Goal: Check status: Check status

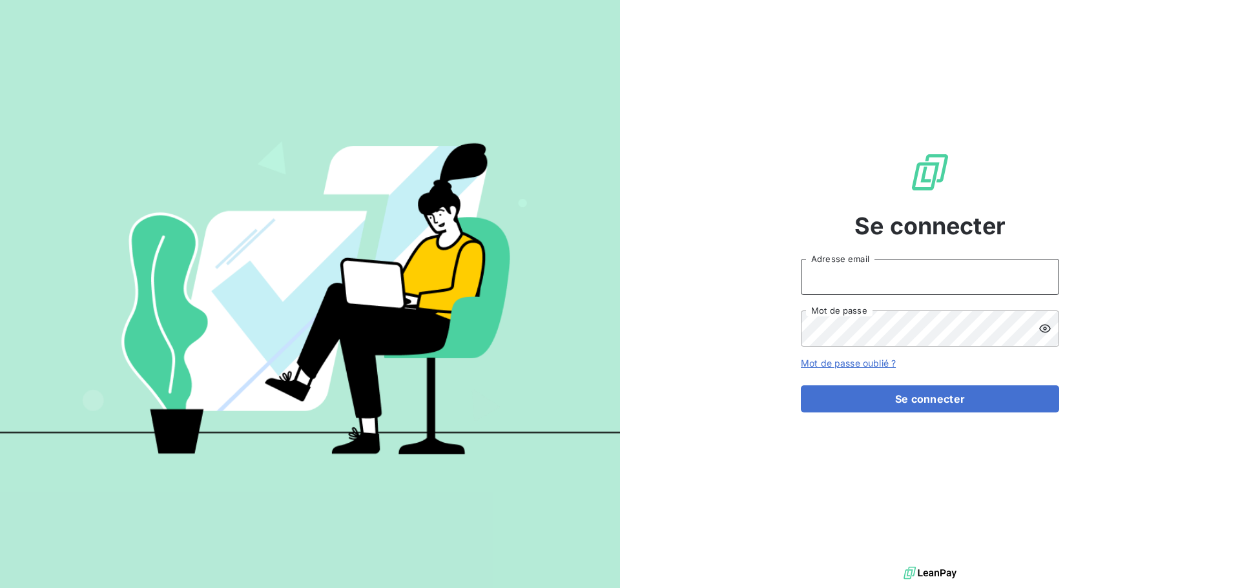
drag, startPoint x: 862, startPoint y: 267, endPoint x: 903, endPoint y: 270, distance: 40.8
click at [862, 267] on input "Adresse email" at bounding box center [930, 277] width 258 height 36
click at [0, 588] on div at bounding box center [0, 588] width 0 height 0
type input "[EMAIL_ADDRESS][DOMAIN_NAME]"
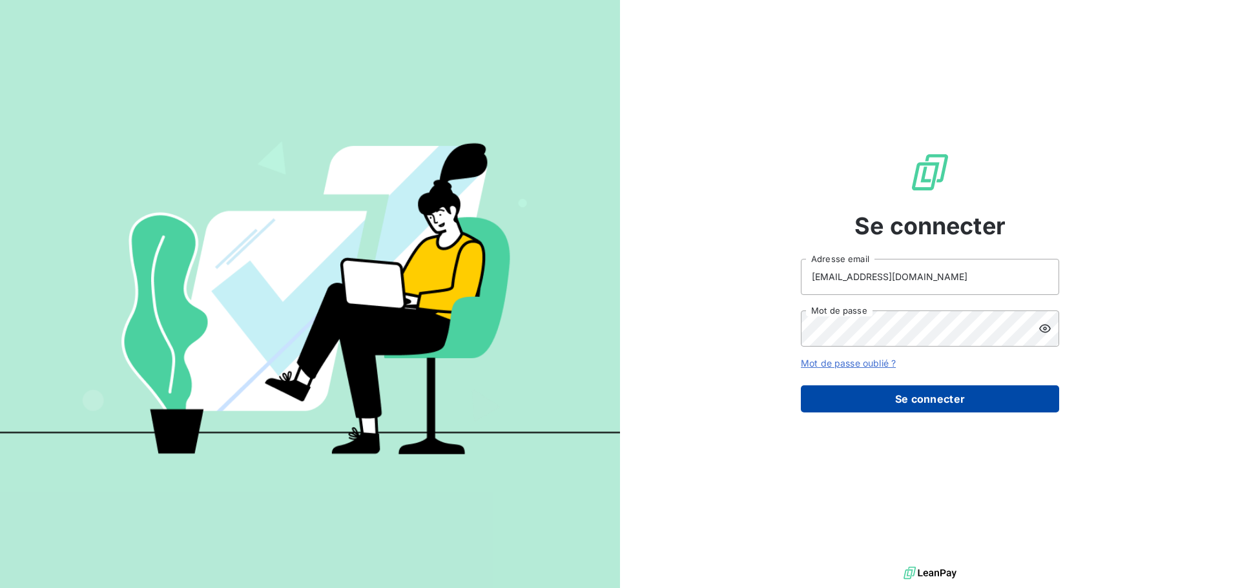
click at [865, 404] on button "Se connecter" at bounding box center [930, 399] width 258 height 27
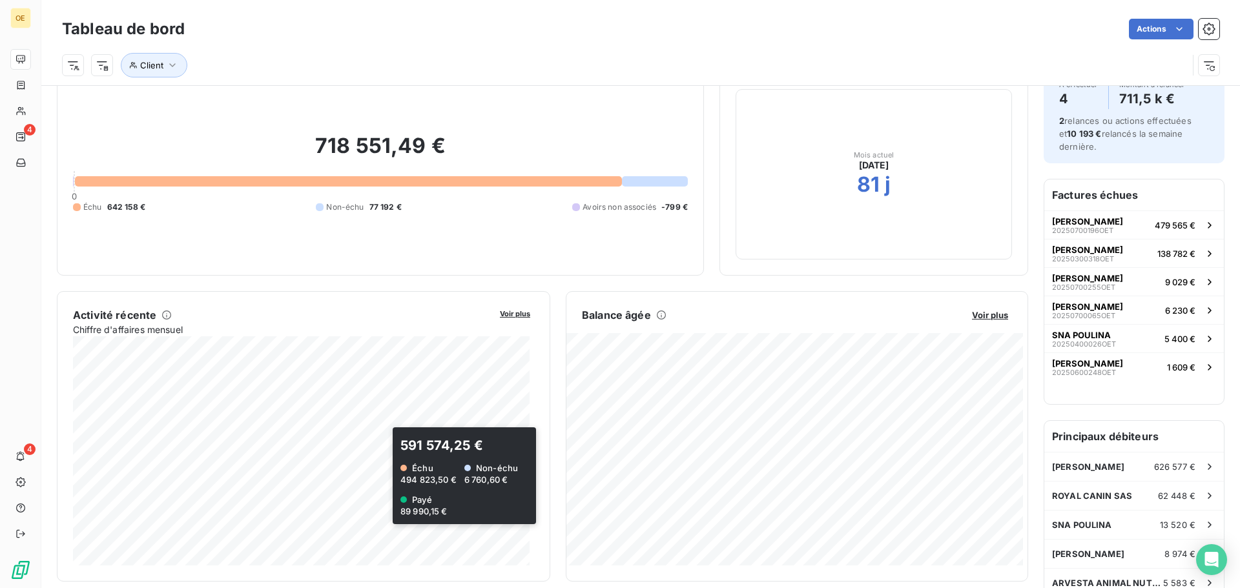
scroll to position [67, 0]
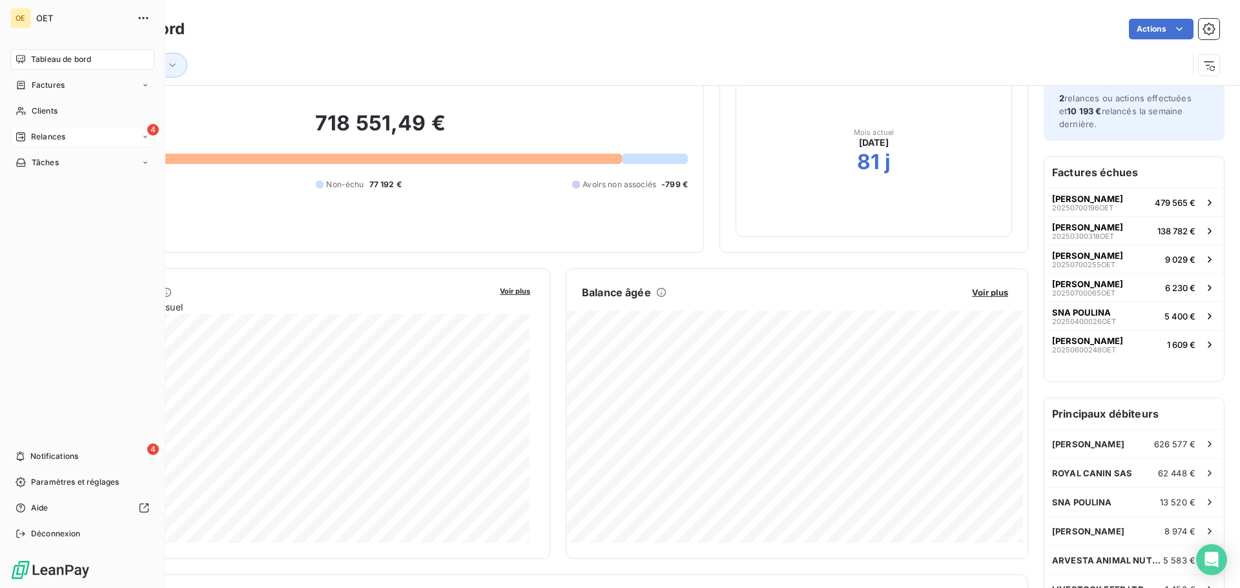
click at [67, 136] on div "4 Relances" at bounding box center [82, 137] width 144 height 21
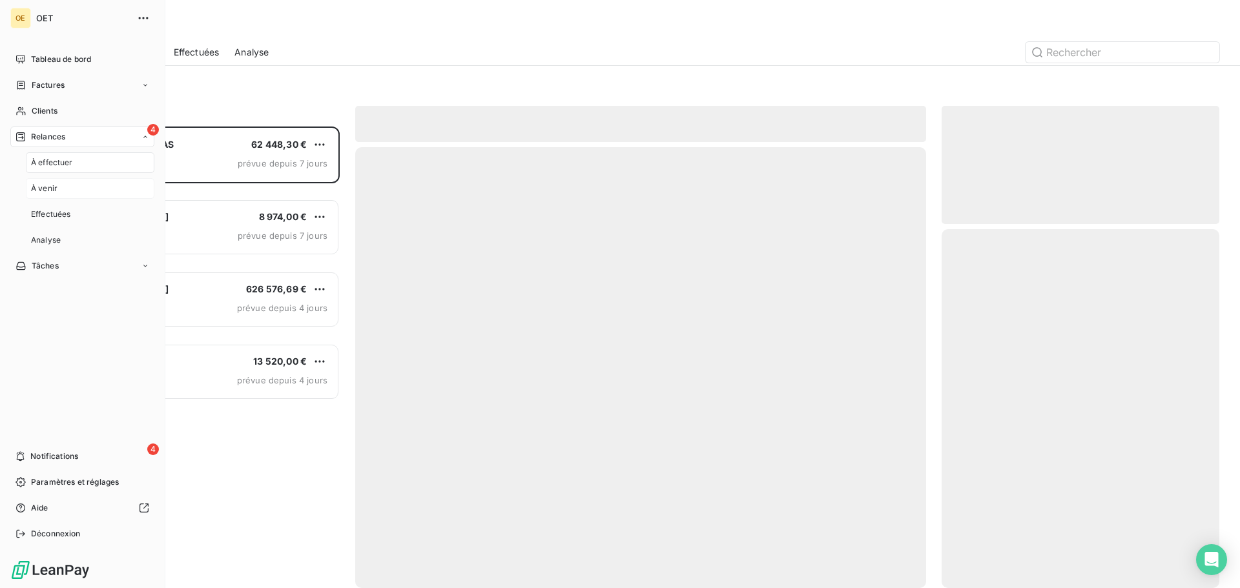
scroll to position [452, 268]
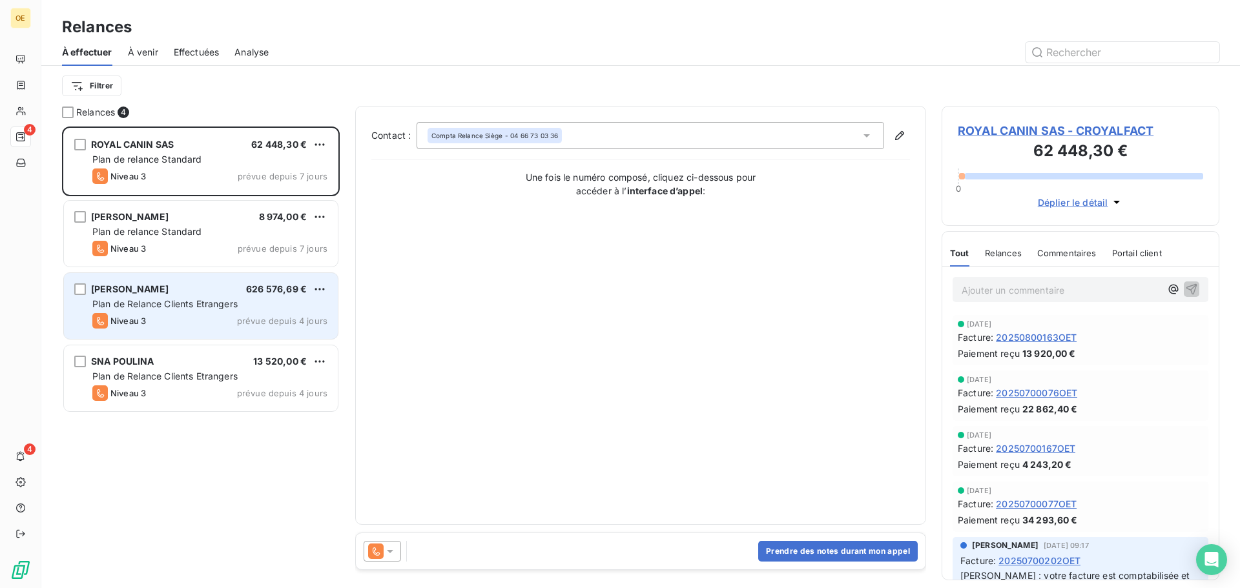
click at [247, 300] on div "Plan de Relance Clients Etrangers" at bounding box center [209, 304] width 235 height 13
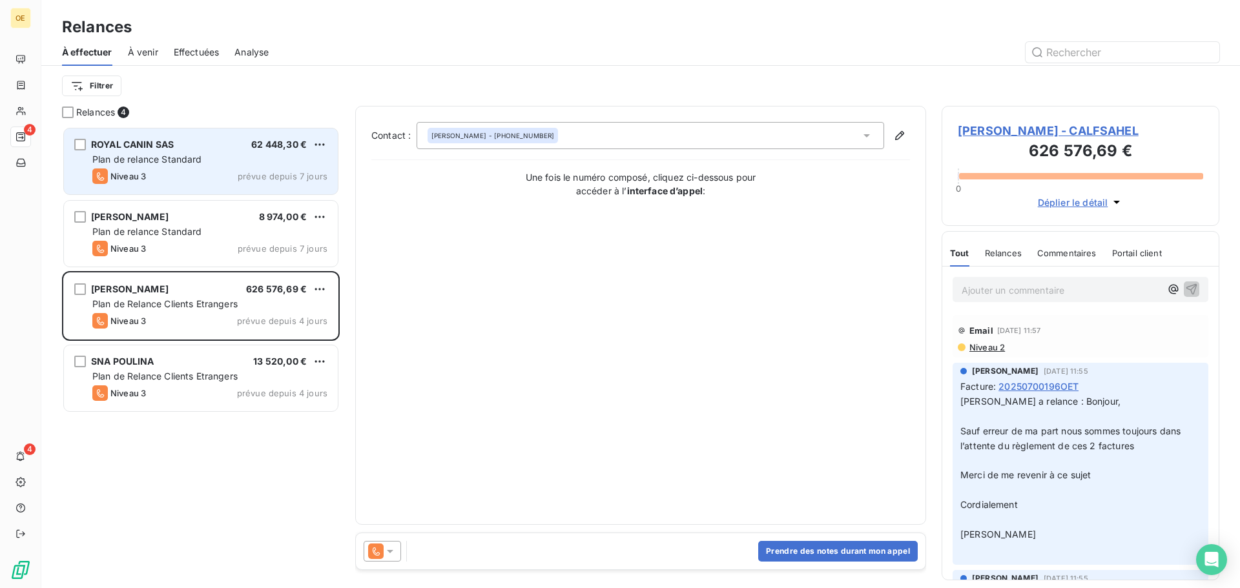
click at [220, 175] on div "Niveau 3 prévue depuis 7 jours" at bounding box center [209, 177] width 235 height 16
